Goal: Complete application form

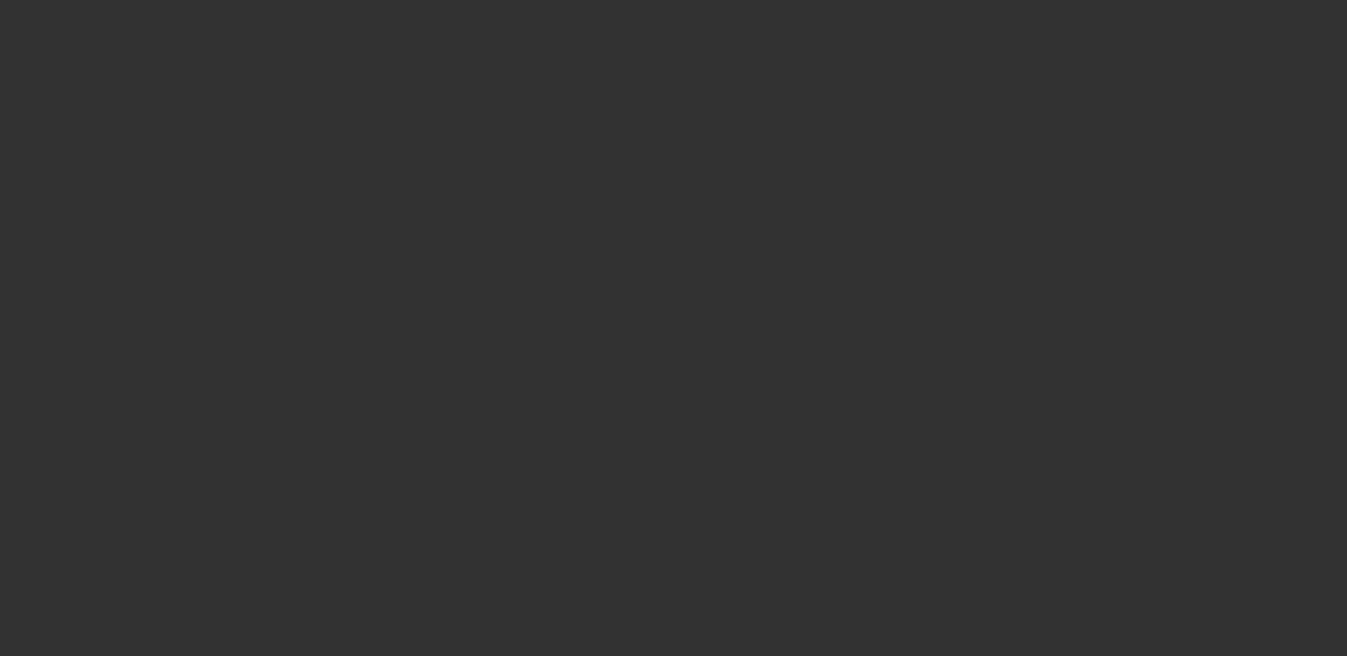
select select "4"
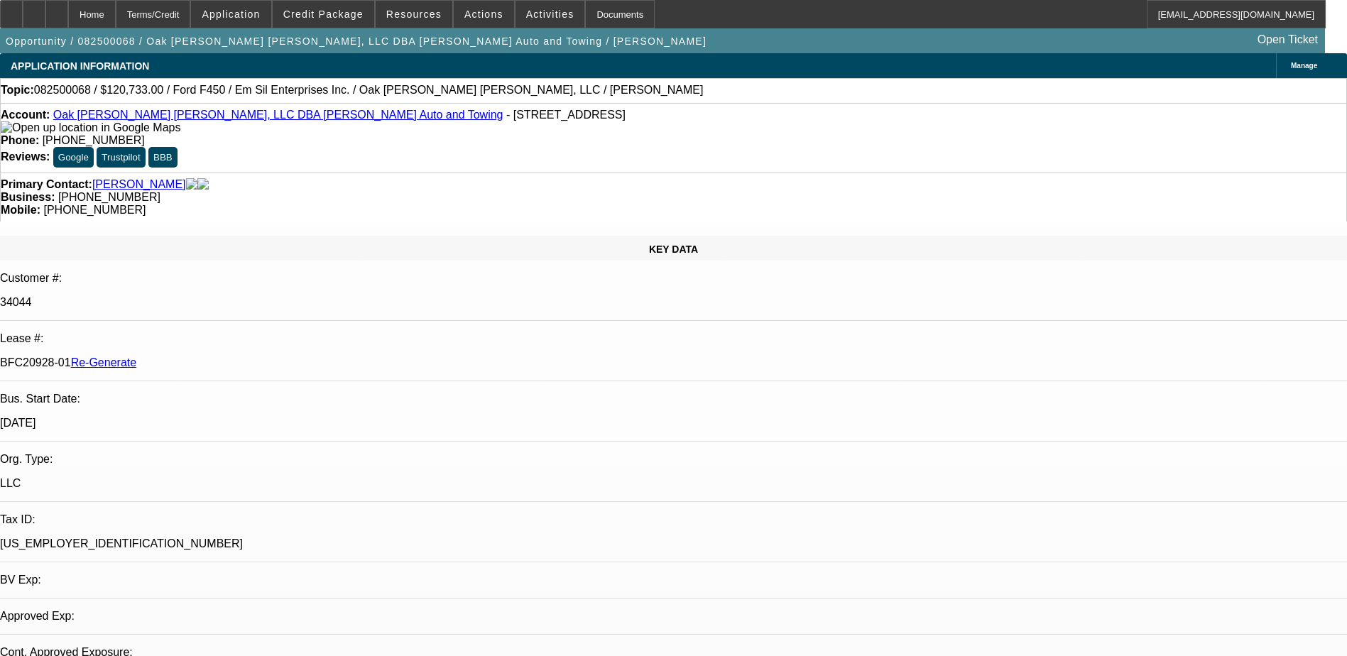
select select "0"
select select "2"
select select "0"
select select "1"
select select "2"
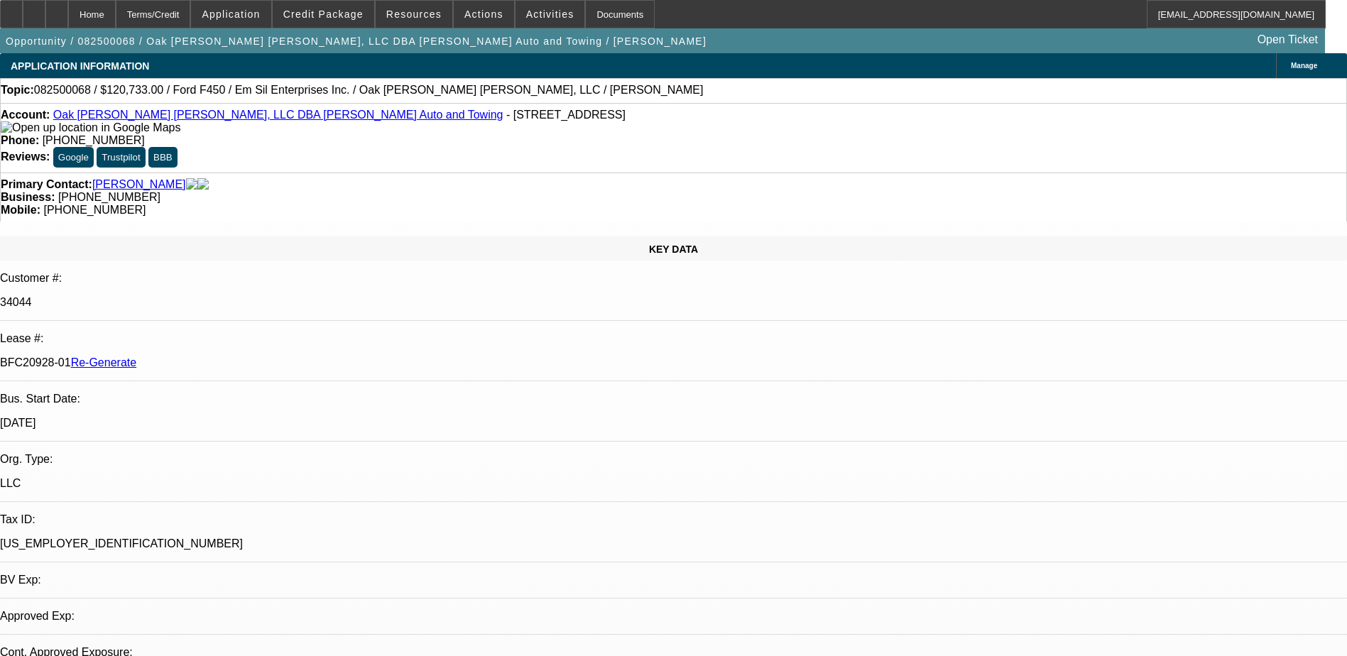
select select "6"
click at [593, 23] on div "Documents" at bounding box center [620, 14] width 70 height 28
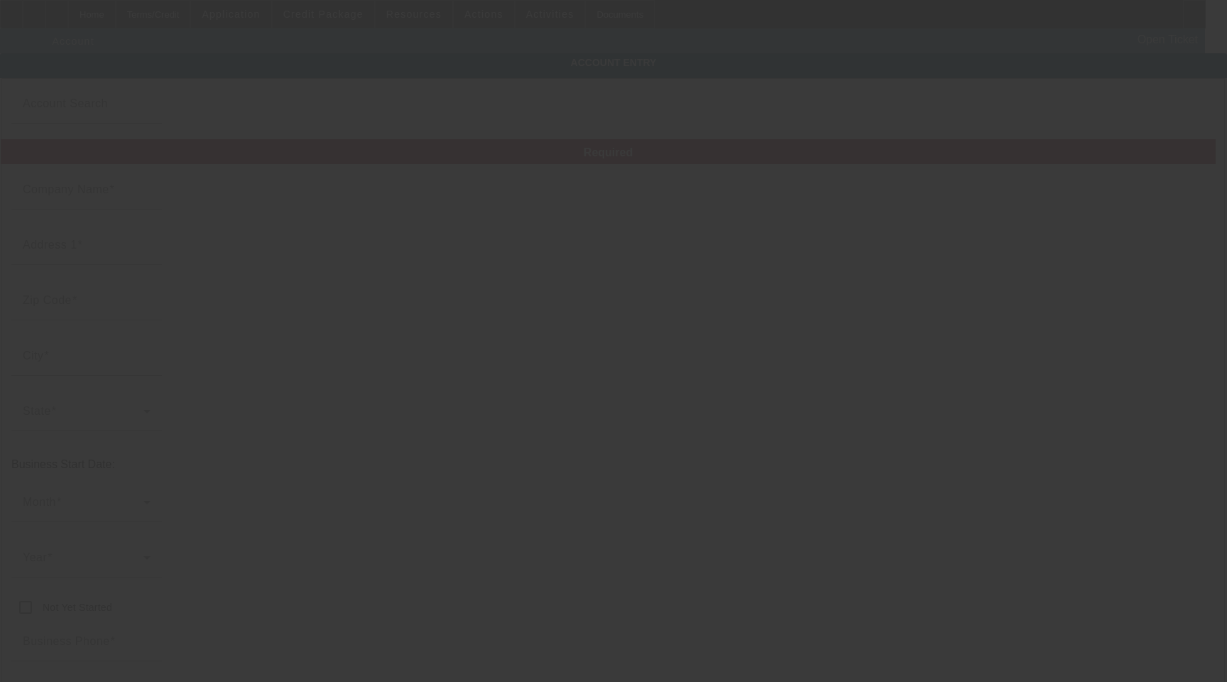
type input "Oak [PERSON_NAME] [PERSON_NAME], LLC"
type input "[STREET_ADDRESS]"
type input "84084"
type input "West Jordan"
type input "[PHONE_NUMBER]"
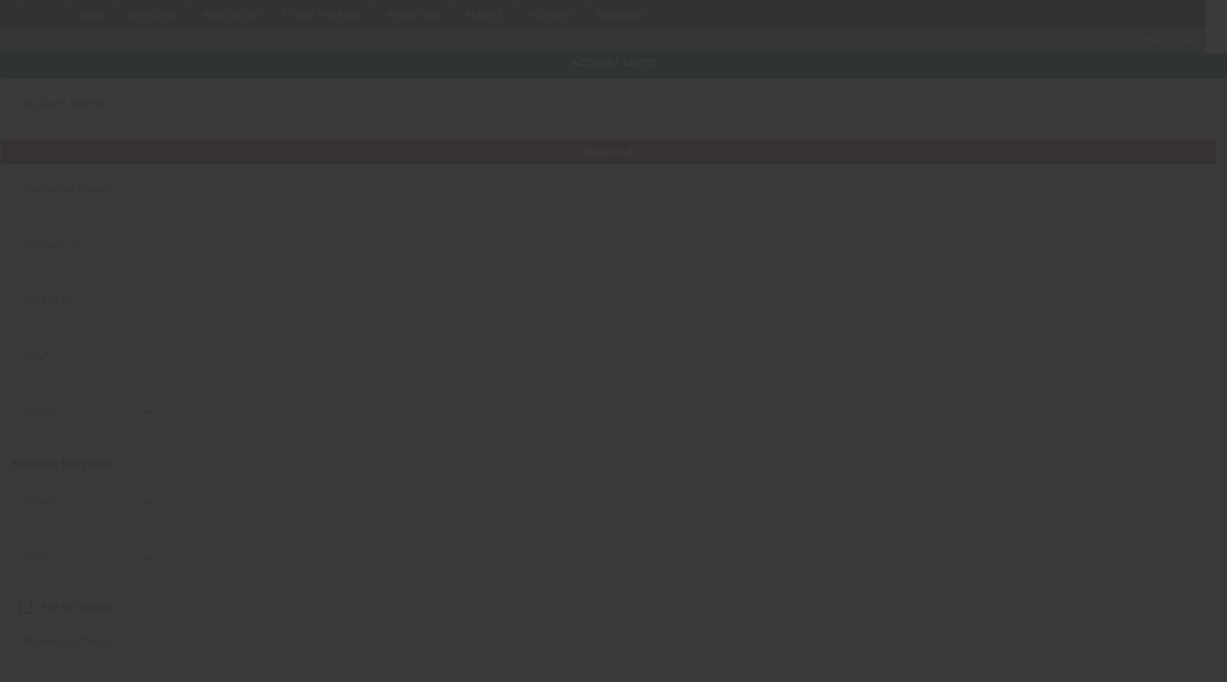
type input "[PERSON_NAME] Auto and Towing"
type input "[EMAIL_ADDRESS][DOMAIN_NAME]"
type input "[GEOGRAPHIC_DATA]"
type input "[US_EMPLOYER_IDENTIFICATION_NUMBER]"
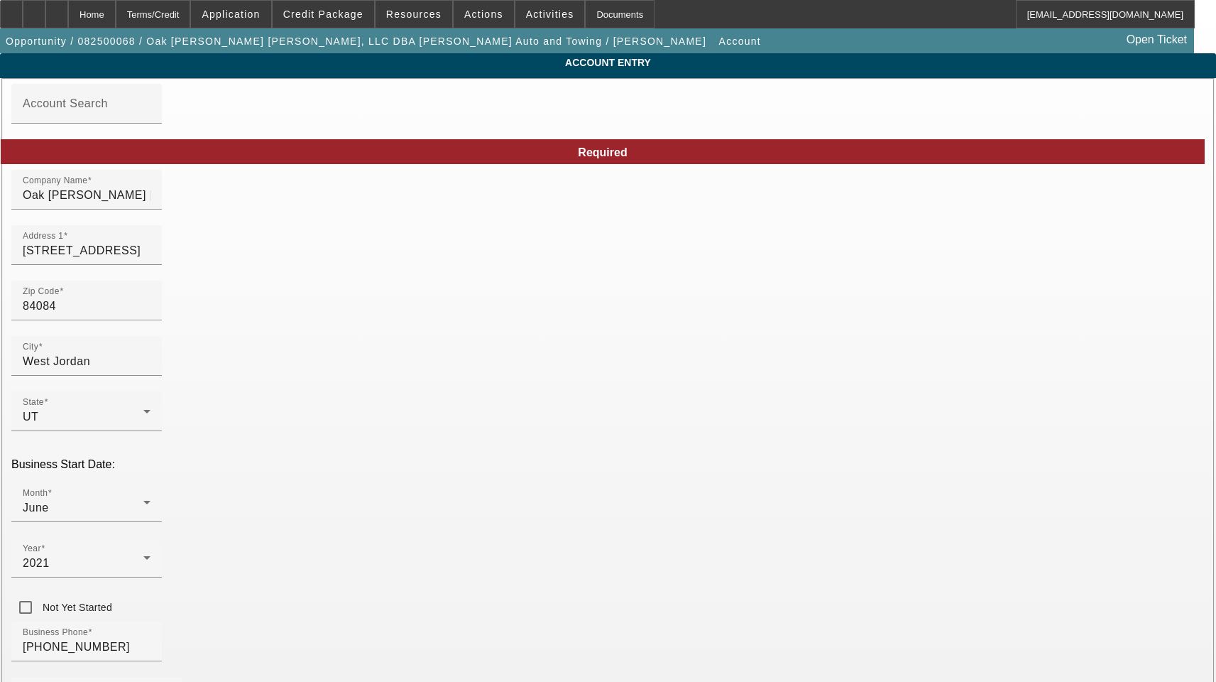
type input "[DATE]"
